Goal: Task Accomplishment & Management: Use online tool/utility

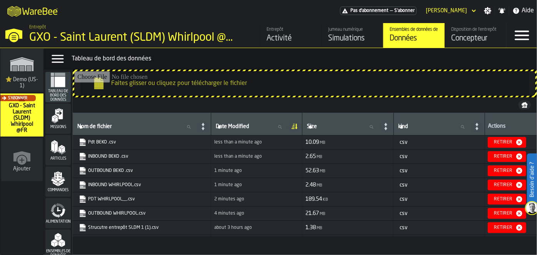
scroll to position [71, 0]
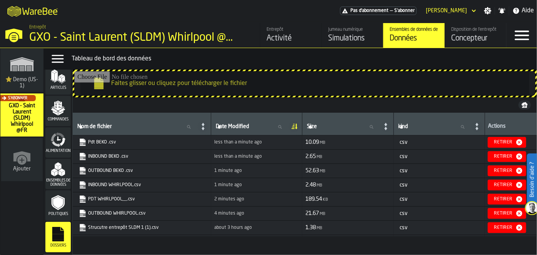
click at [349, 33] on div "Jumeau numérique Simulations" at bounding box center [352, 35] width 49 height 17
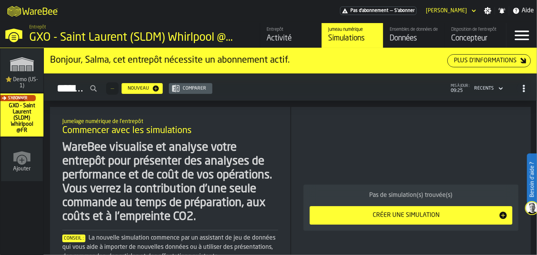
click at [19, 126] on div "S'abonner" at bounding box center [20, 117] width 43 height 45
click at [468, 38] on div "Concepteur" at bounding box center [476, 38] width 49 height 11
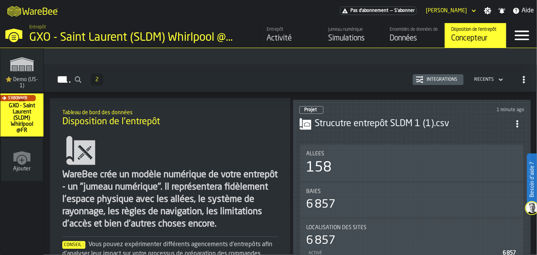
scroll to position [40, 0]
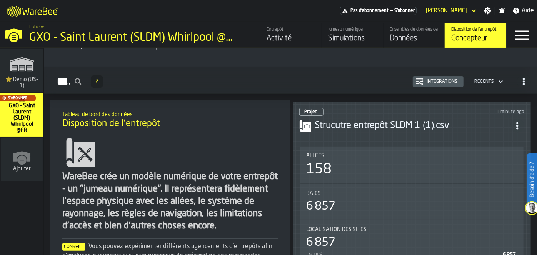
click at [404, 125] on h3 "Strucutre entrepôt SLDM 1 (1).csv" at bounding box center [413, 126] width 196 height 12
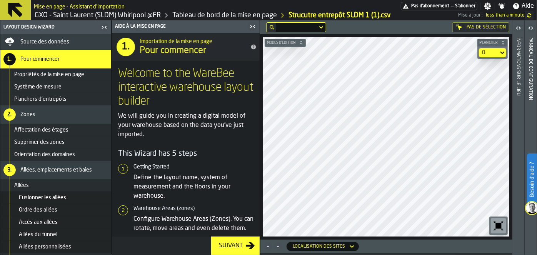
click at [498, 223] on icon "button-toolbar-undefined" at bounding box center [499, 226] width 12 height 12
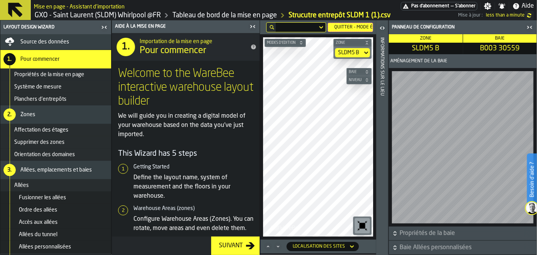
click at [426, 235] on span "Propriétés de la baie" at bounding box center [468, 233] width 136 height 9
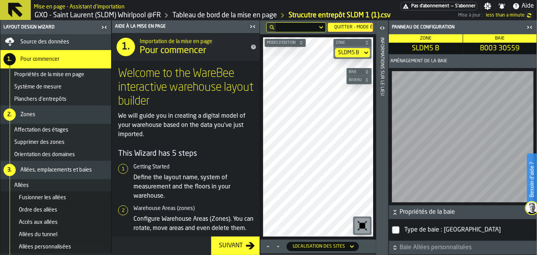
click at [434, 246] on span "Baie Allées personnalisées" at bounding box center [468, 247] width 136 height 9
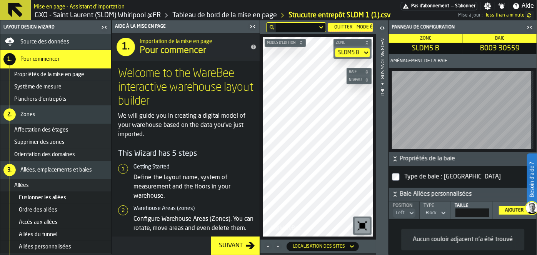
click at [393, 159] on icon "button-" at bounding box center [395, 159] width 8 height 8
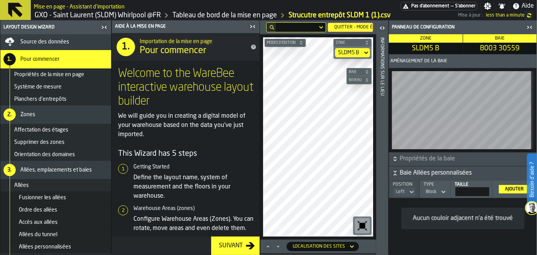
click at [384, 28] on icon "button-toggle-Ouvrir" at bounding box center [382, 27] width 9 height 9
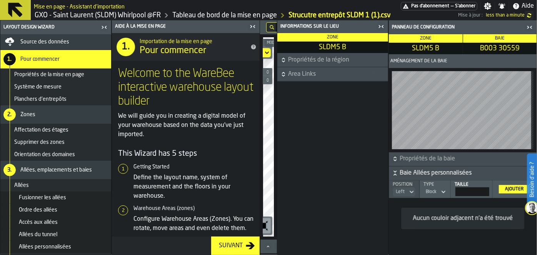
click at [384, 28] on icon "button-toggle-Fermez-moi" at bounding box center [383, 26] width 2 height 3
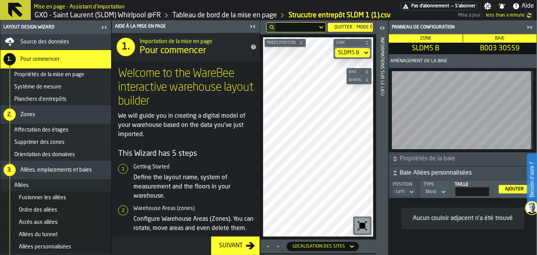
click at [253, 25] on icon "button-toggle-Fermez-moi" at bounding box center [252, 26] width 9 height 9
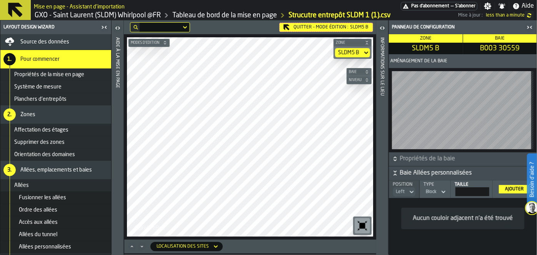
click at [102, 28] on icon "button-toggle-Fermez-moi" at bounding box center [103, 27] width 2 height 3
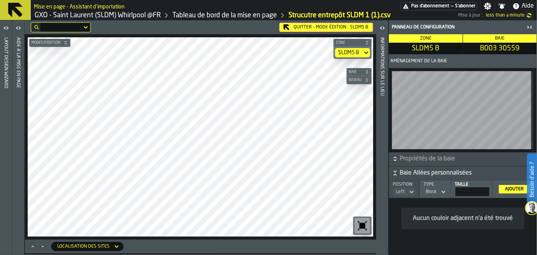
click at [530, 27] on icon "button-toggle-Fermez-moi" at bounding box center [529, 27] width 9 height 9
click at [531, 26] on icon "button-toggle-Fermez-moi" at bounding box center [529, 27] width 9 height 9
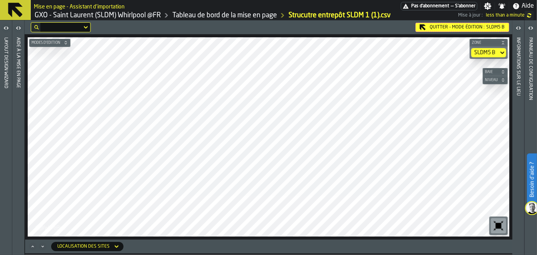
click at [498, 41] on span "Zone" at bounding box center [485, 43] width 29 height 4
click at [498, 41] on span "Zone" at bounding box center [493, 43] width 12 height 4
click at [495, 69] on button "Baie" at bounding box center [495, 72] width 25 height 8
click at [496, 81] on rect "button-toolbar-undefined" at bounding box center [495, 81] width 2 height 2
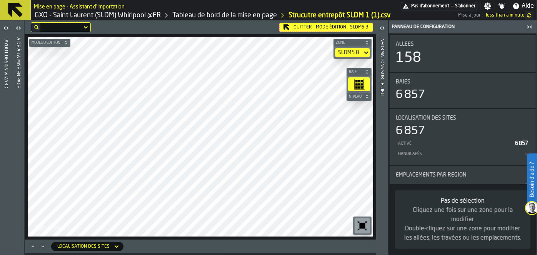
click at [360, 95] on span "Niveau" at bounding box center [356, 97] width 16 height 4
click at [360, 115] on div "1" at bounding box center [359, 111] width 22 height 18
click at [359, 83] on icon "button-toolbar-undefined" at bounding box center [359, 84] width 11 height 11
click at [530, 26] on icon "button-toggle-Fermez-moi" at bounding box center [529, 26] width 9 height 9
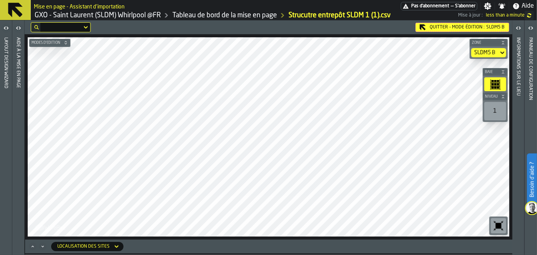
click at [517, 27] on icon "button-toggle-Ouvrir" at bounding box center [517, 28] width 2 height 3
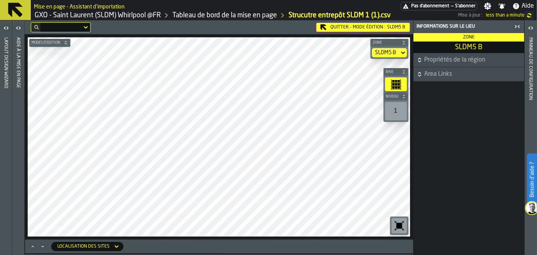
click at [517, 27] on icon "button-toggle-Fermez-moi" at bounding box center [517, 26] width 9 height 9
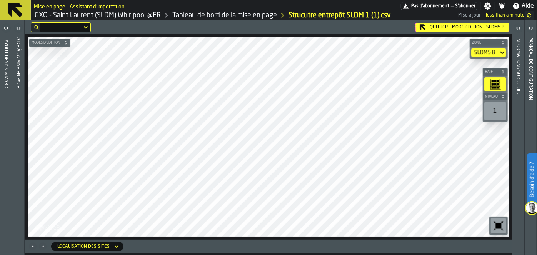
click at [517, 27] on icon "button-toggle-Ouvrir" at bounding box center [517, 28] width 2 height 3
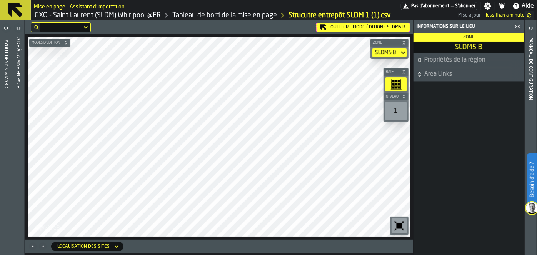
click at [440, 75] on span "Area Links" at bounding box center [474, 74] width 99 height 9
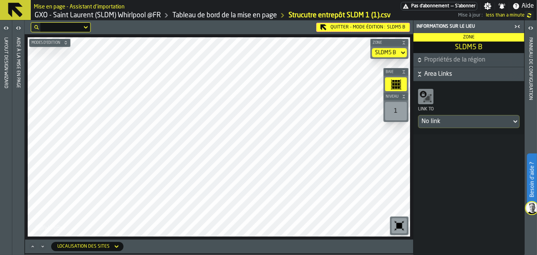
click at [437, 57] on span "Propriétés de la région" at bounding box center [474, 59] width 99 height 9
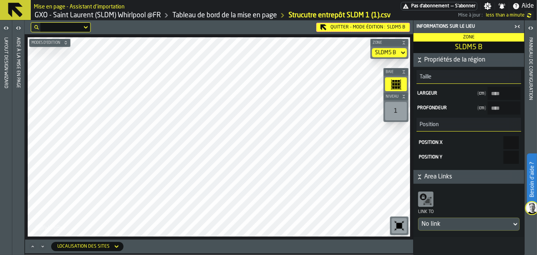
click at [449, 91] on span "Largeur" at bounding box center [446, 93] width 57 height 5
click at [433, 76] on h3 "Taille" at bounding box center [469, 77] width 105 height 14
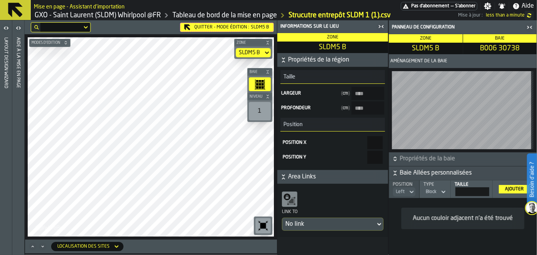
click at [253, 113] on div "1" at bounding box center [260, 111] width 22 height 18
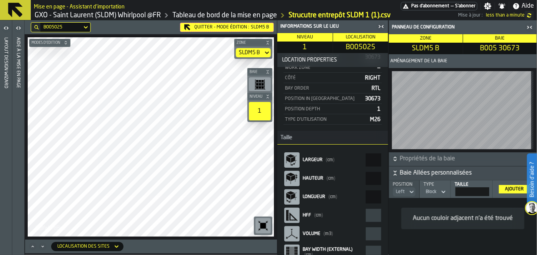
scroll to position [109, 0]
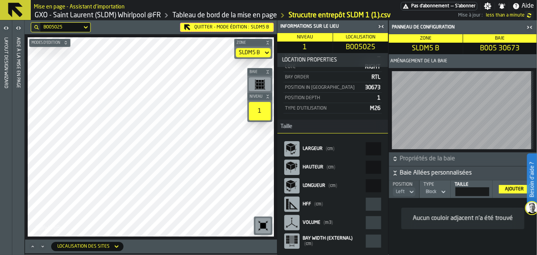
click at [366, 164] on input "****" at bounding box center [373, 167] width 15 height 13
click at [366, 148] on input "***" at bounding box center [373, 148] width 15 height 13
click at [366, 185] on input "***" at bounding box center [373, 185] width 15 height 13
click at [338, 120] on h3 "Taille" at bounding box center [333, 127] width 111 height 14
